Goal: Task Accomplishment & Management: Manage account settings

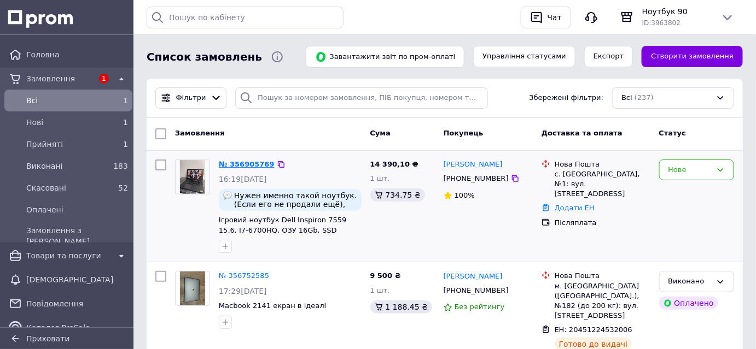
click at [235, 167] on link "№ 356905769" at bounding box center [247, 164] width 56 height 8
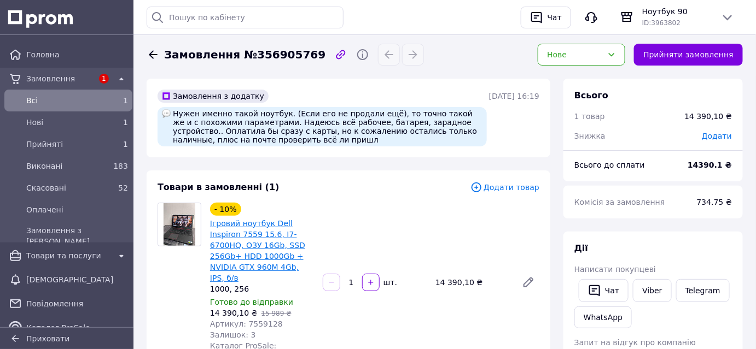
click at [234, 247] on link "Ігровий ноутбук Dell Inspiron 7559 15.6, I7-6700HQ, ОЗУ 16Gb, SSD 256Gb+ HDD 10…" at bounding box center [257, 250] width 95 height 63
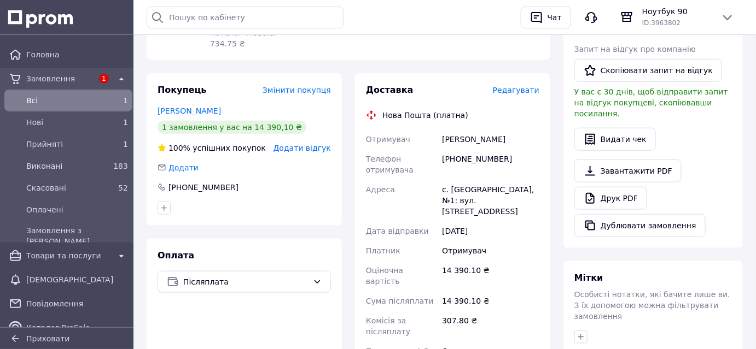
scroll to position [319, 0]
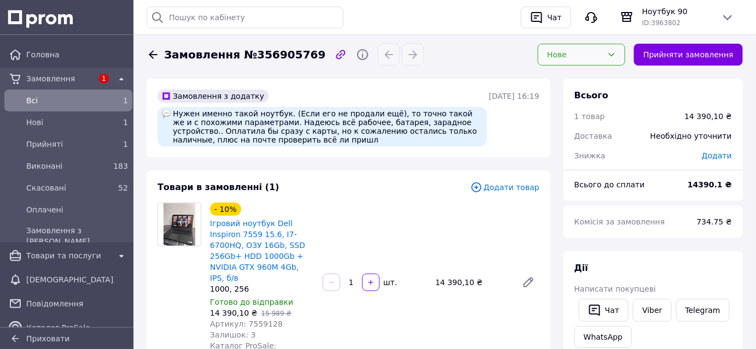
click at [603, 54] on div "Нове" at bounding box center [575, 55] width 56 height 12
click at [582, 77] on li "Прийнято" at bounding box center [581, 78] width 86 height 21
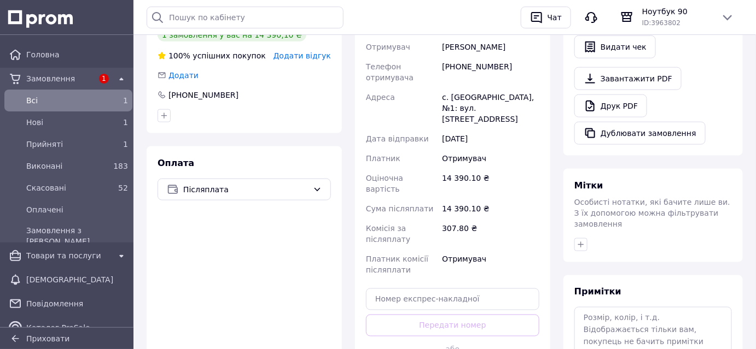
scroll to position [409, 0]
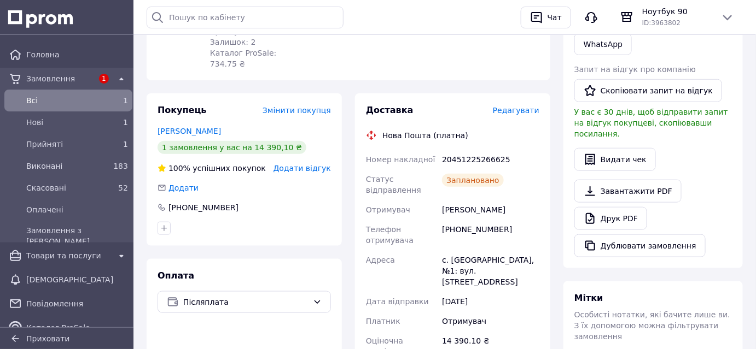
scroll to position [250, 0]
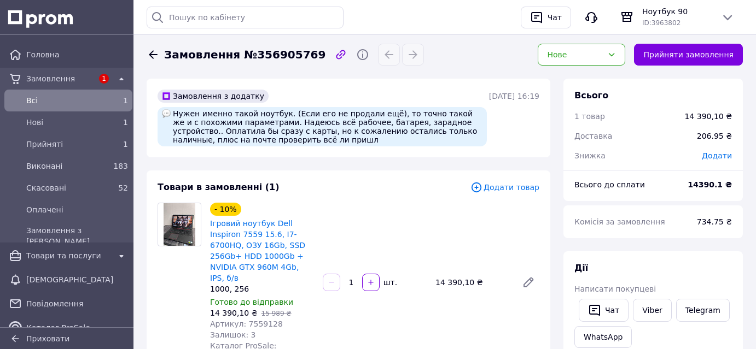
scroll to position [250, 0]
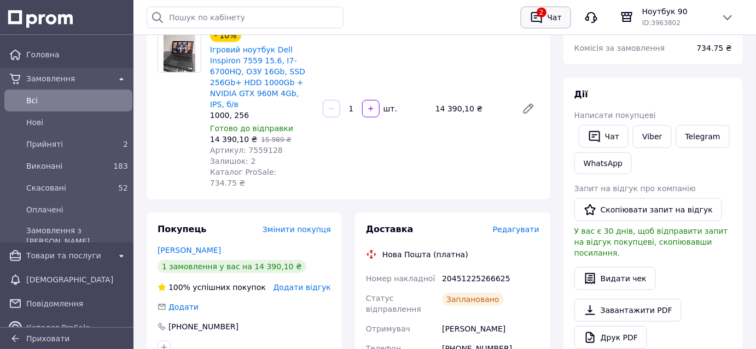
click at [553, 15] on div "Чат" at bounding box center [554, 17] width 19 height 16
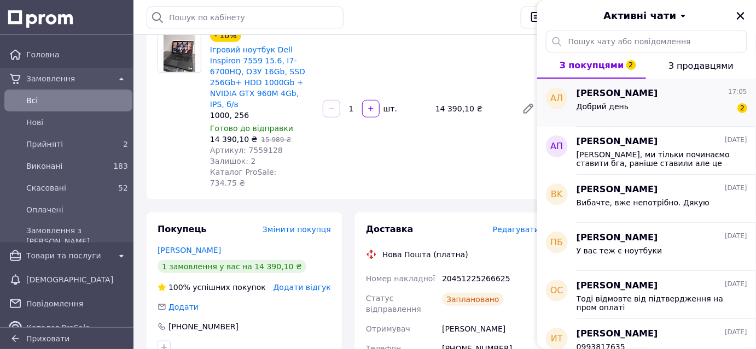
click at [678, 114] on div "Добрий день 2" at bounding box center [661, 109] width 171 height 18
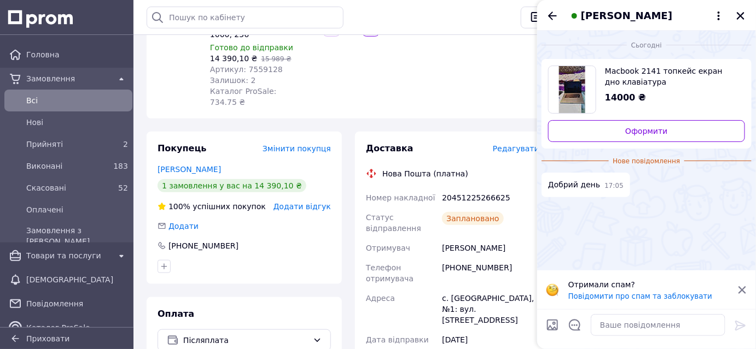
scroll to position [373, 0]
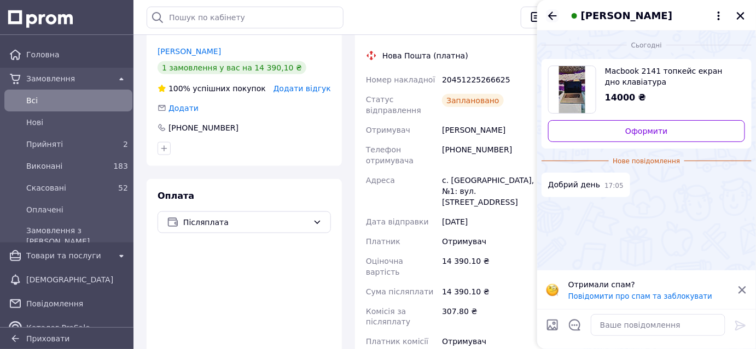
click at [552, 14] on icon "Назад" at bounding box center [552, 15] width 13 height 13
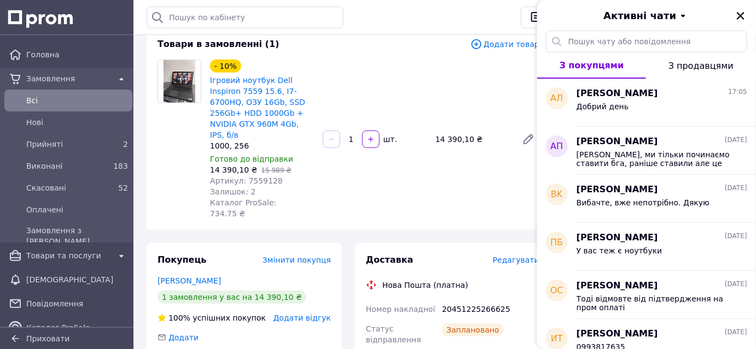
scroll to position [0, 0]
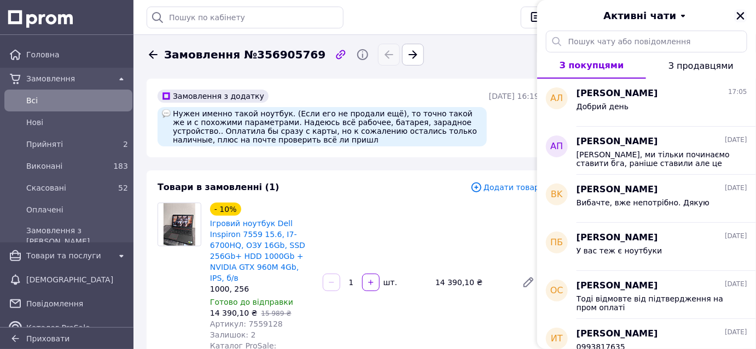
click at [744, 16] on icon "Закрити" at bounding box center [741, 16] width 10 height 10
